Goal: Task Accomplishment & Management: Complete application form

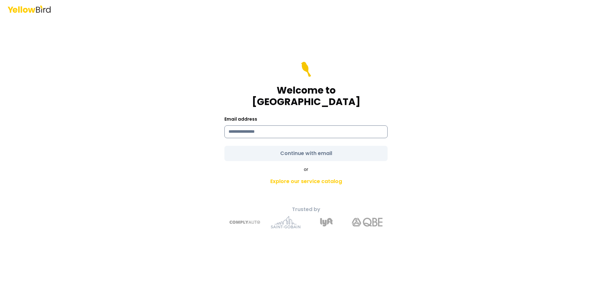
click at [274, 126] on input at bounding box center [305, 132] width 163 height 13
type input "**********"
click at [315, 146] on form "**********" at bounding box center [305, 111] width 163 height 99
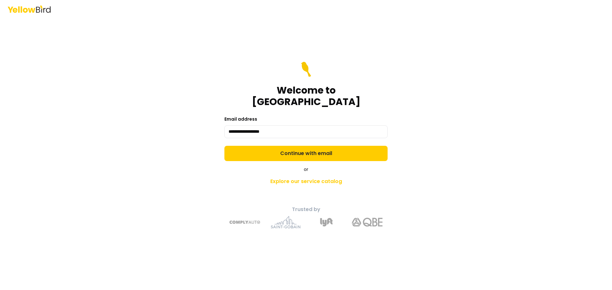
click at [315, 146] on button "Continue with email" at bounding box center [305, 153] width 163 height 15
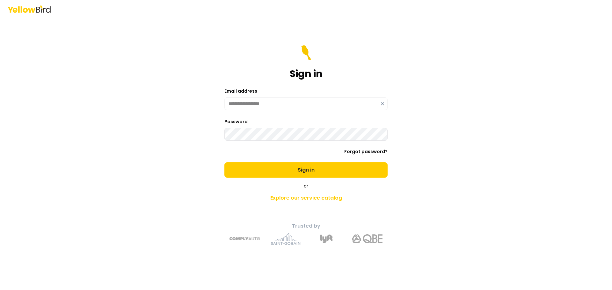
click at [224, 163] on button "Sign in" at bounding box center [305, 170] width 163 height 15
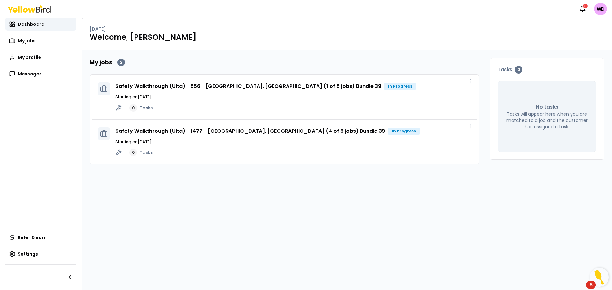
click at [301, 86] on link "Safety Walkthrough (Ulta) - 556 - [GEOGRAPHIC_DATA], [GEOGRAPHIC_DATA] (1 of 5 …" at bounding box center [248, 86] width 266 height 7
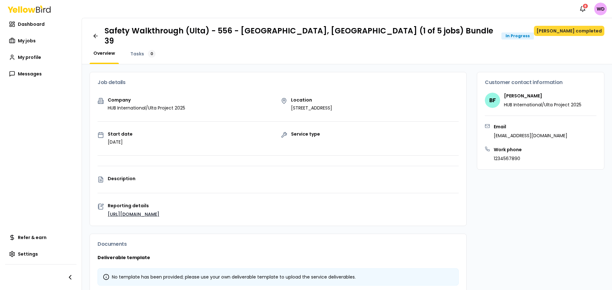
click at [564, 31] on button "[PERSON_NAME] completed" at bounding box center [569, 31] width 70 height 10
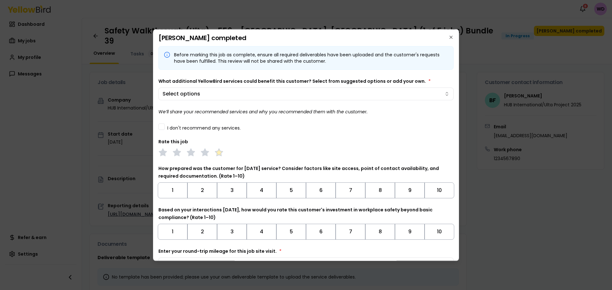
click at [216, 151] on polygon at bounding box center [218, 152] width 7 height 7
click at [159, 126] on button "I don't recommend any services." at bounding box center [161, 126] width 6 height 6
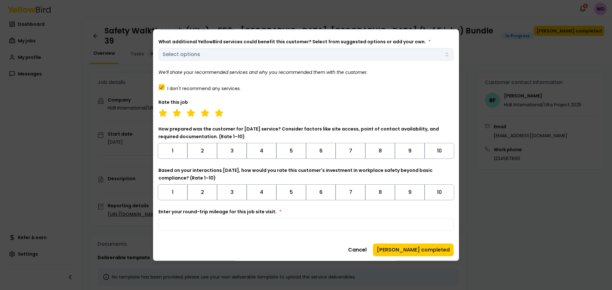
scroll to position [40, 0]
click at [433, 152] on button "10" at bounding box center [440, 150] width 30 height 16
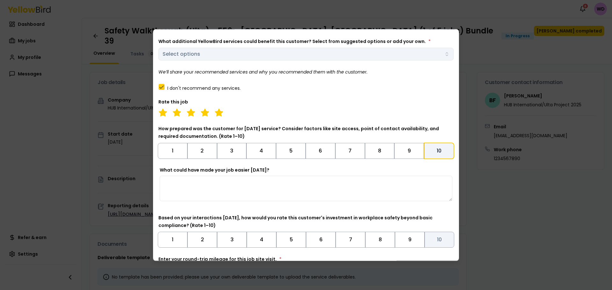
click at [434, 246] on button "10" at bounding box center [440, 240] width 30 height 16
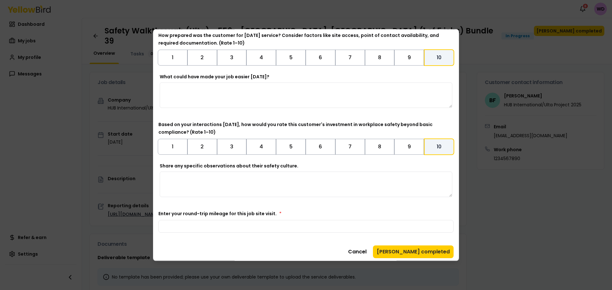
scroll to position [135, 0]
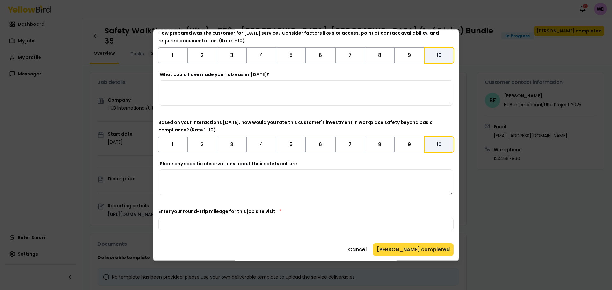
click at [418, 249] on button "[PERSON_NAME] completed" at bounding box center [413, 249] width 81 height 13
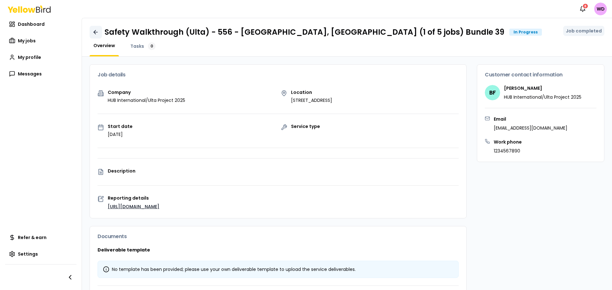
click at [97, 33] on icon at bounding box center [95, 32] width 6 height 6
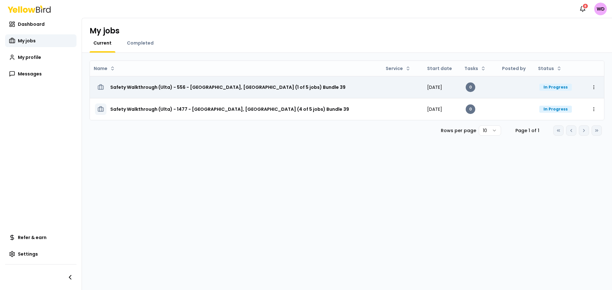
click at [348, 87] on div "Safety Walkthrough (Ulta) - 556 - [GEOGRAPHIC_DATA], [GEOGRAPHIC_DATA] (1 of 5 …" at bounding box center [236, 87] width 282 height 11
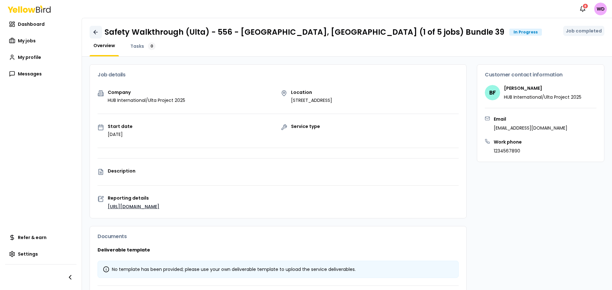
click at [94, 32] on icon at bounding box center [95, 32] width 2 height 4
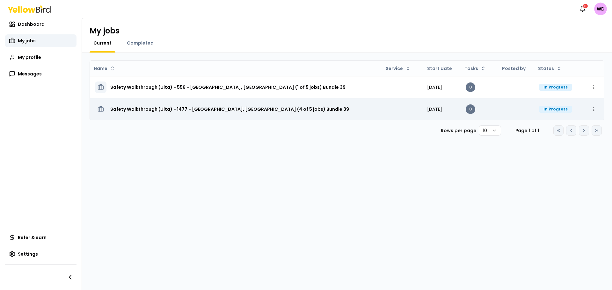
click at [342, 111] on div "Safety Walkthrough (Ulta) - 1477 - [GEOGRAPHIC_DATA], [GEOGRAPHIC_DATA] (4 of 5…" at bounding box center [236, 109] width 282 height 11
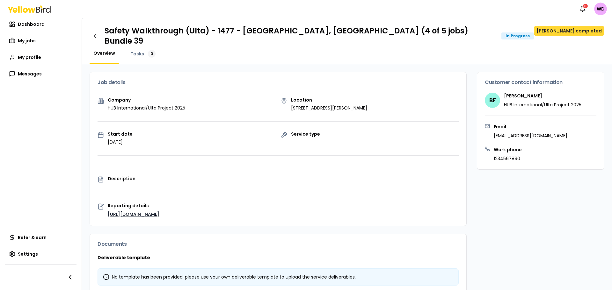
click at [572, 32] on button "[PERSON_NAME] completed" at bounding box center [569, 31] width 70 height 10
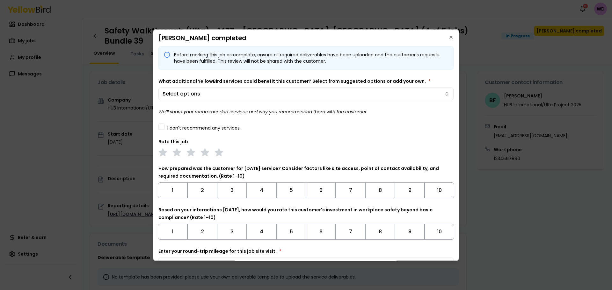
click at [162, 128] on button "I don't recommend any services." at bounding box center [161, 126] width 6 height 6
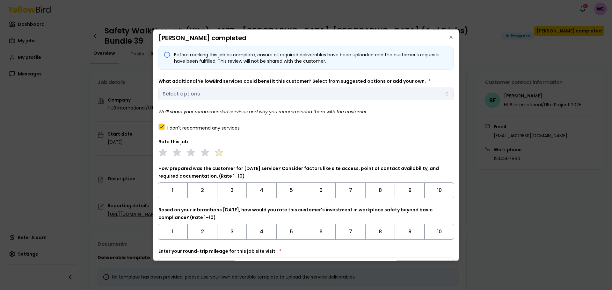
click at [218, 151] on polygon at bounding box center [218, 152] width 7 height 7
click at [442, 193] on button "10" at bounding box center [440, 190] width 30 height 16
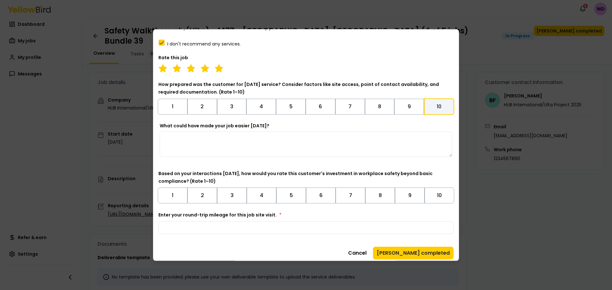
scroll to position [88, 0]
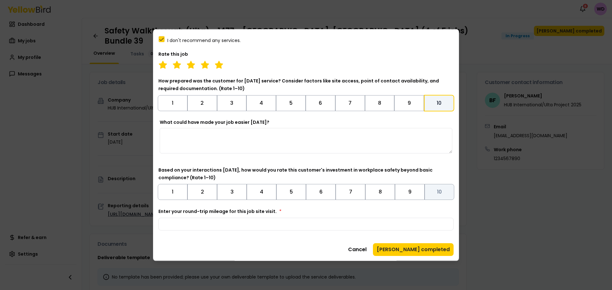
click at [436, 195] on button "10" at bounding box center [440, 192] width 30 height 16
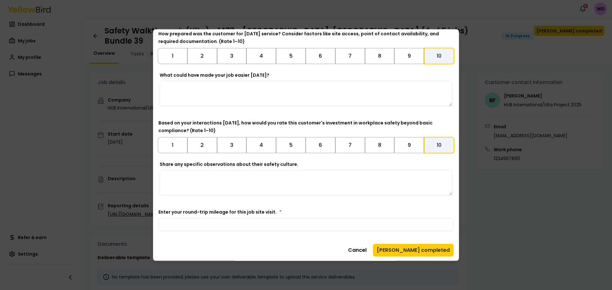
scroll to position [135, 0]
click at [206, 225] on input "Enter your round-trip mileage for this job site visit. *" at bounding box center [305, 224] width 295 height 13
type input "**"
click at [327, 246] on div "Cancel Mark job completed" at bounding box center [305, 249] width 295 height 13
click at [419, 250] on button "[PERSON_NAME] completed" at bounding box center [413, 249] width 81 height 13
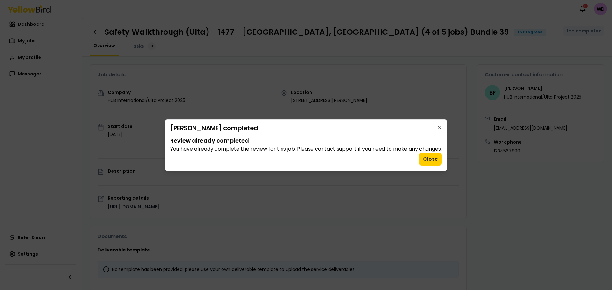
scroll to position [0, 0]
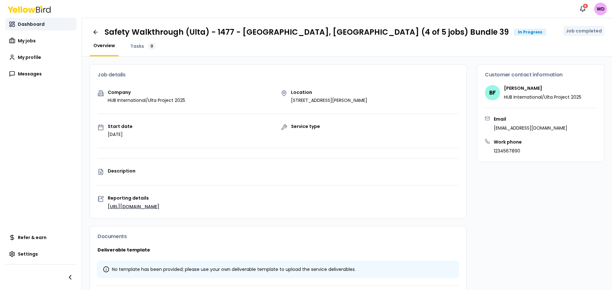
click at [33, 26] on span "Dashboard" at bounding box center [31, 24] width 27 height 6
